Goal: Task Accomplishment & Management: Manage account settings

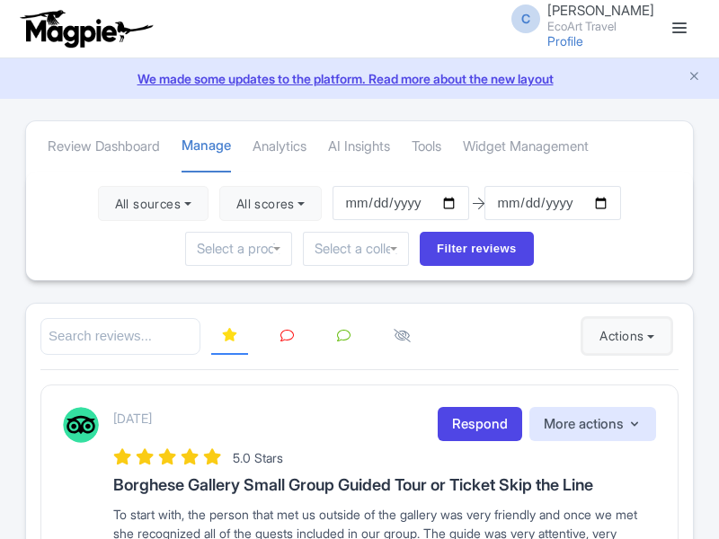
click at [623, 336] on button "Actions" at bounding box center [627, 336] width 89 height 36
click at [0, 0] on link "Import new reviews" at bounding box center [0, 0] width 0 height 0
